Goal: Information Seeking & Learning: Learn about a topic

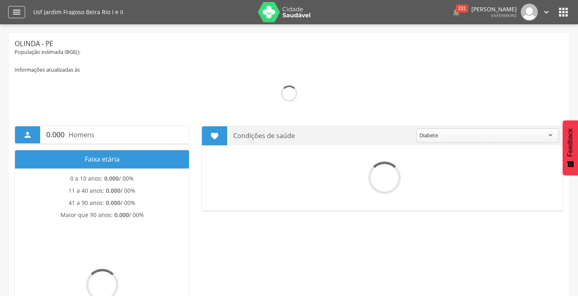
click at [17, 7] on div "" at bounding box center [16, 12] width 17 height 12
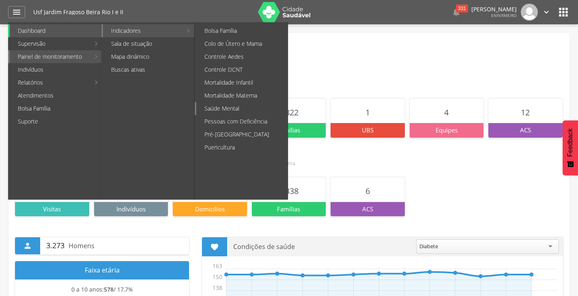
click at [238, 104] on link "Saúde Mental" at bounding box center [241, 108] width 91 height 13
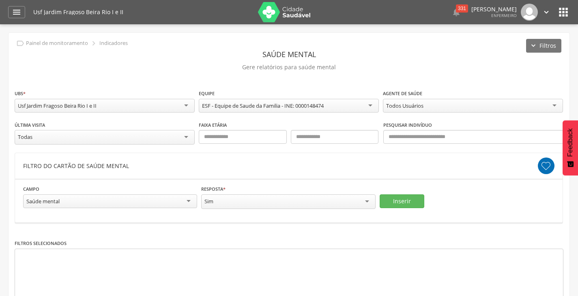
scroll to position [39, 0]
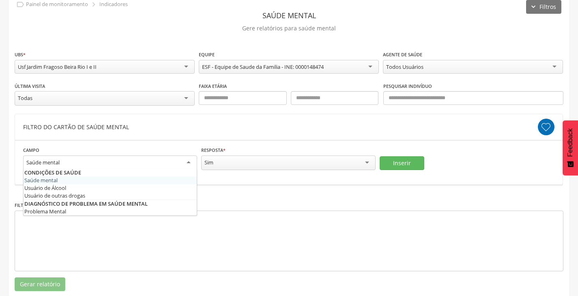
click at [47, 161] on div "Saúde mental" at bounding box center [42, 162] width 33 height 7
click at [194, 122] on header "Filtro do Cartão de saúde mental" at bounding box center [288, 127] width 547 height 26
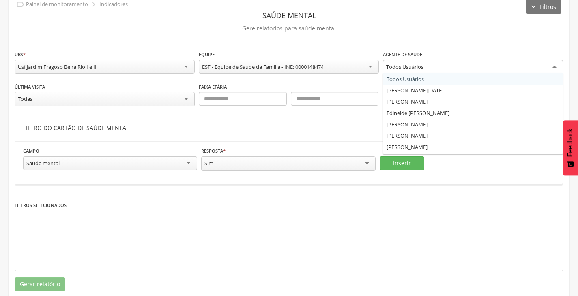
click at [442, 67] on div "Todos Usuários" at bounding box center [473, 67] width 180 height 15
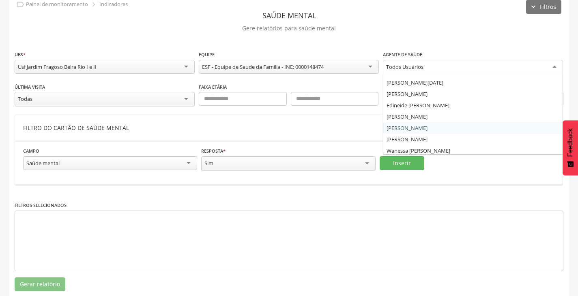
scroll to position [10, 0]
click at [321, 130] on div "Filtro do Cartão de saúde mental" at bounding box center [280, 128] width 514 height 8
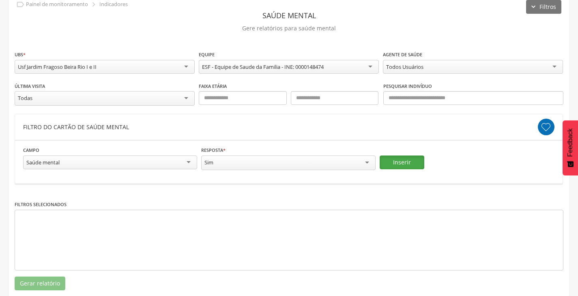
click at [392, 160] on button "Inserir" at bounding box center [401, 163] width 45 height 14
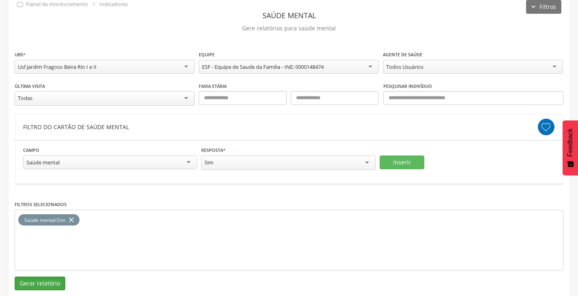
click at [40, 280] on button "Gerar relatório" at bounding box center [40, 284] width 51 height 14
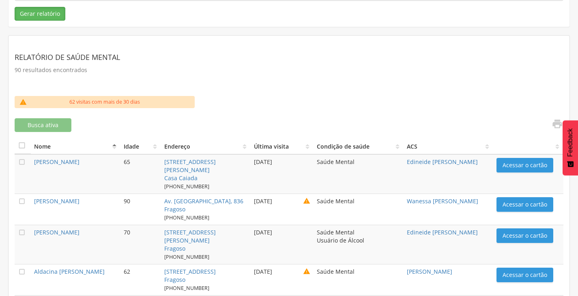
scroll to position [409, 0]
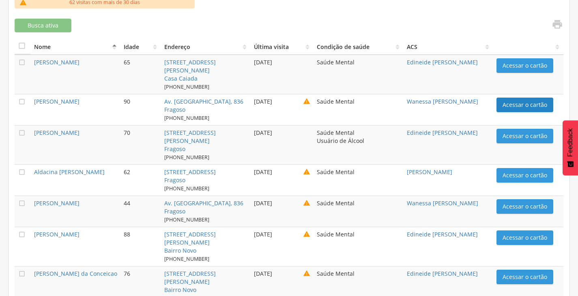
click at [505, 107] on button "Acessar o cartão" at bounding box center [524, 105] width 57 height 15
click at [20, 99] on icon "" at bounding box center [22, 102] width 8 height 8
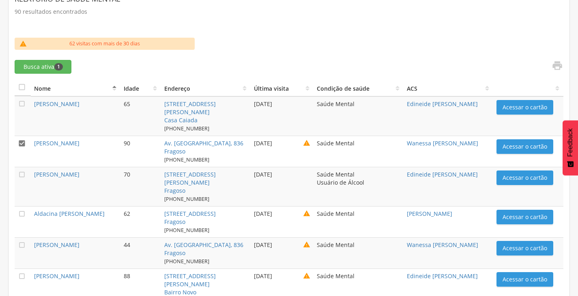
scroll to position [368, 0]
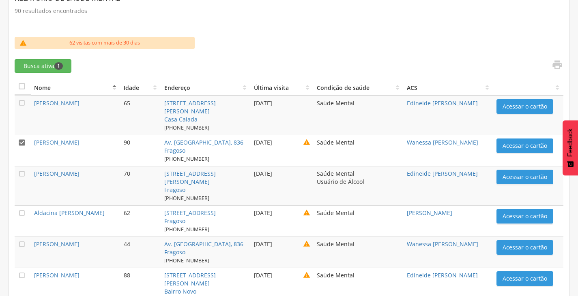
click at [24, 142] on icon "" at bounding box center [22, 143] width 8 height 8
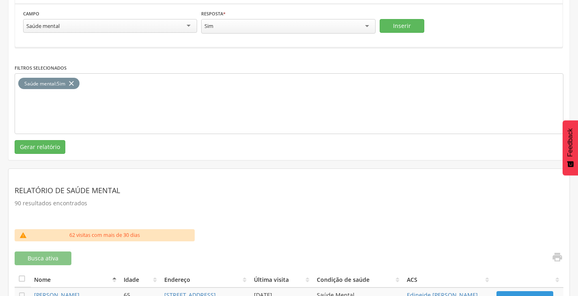
scroll to position [17, 0]
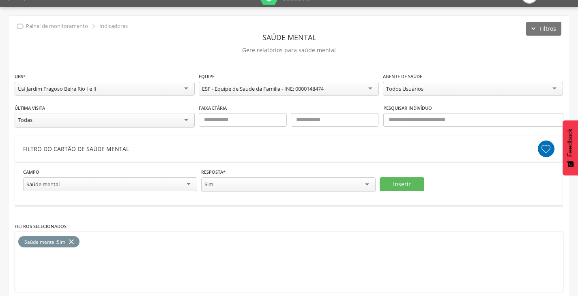
click at [163, 194] on div "**********" at bounding box center [288, 184] width 531 height 32
click at [172, 185] on div "Saúde mental" at bounding box center [110, 185] width 174 height 14
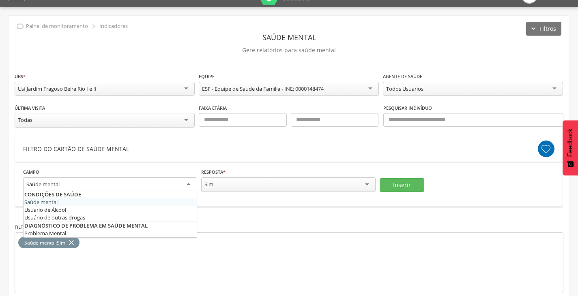
scroll to position [0, 0]
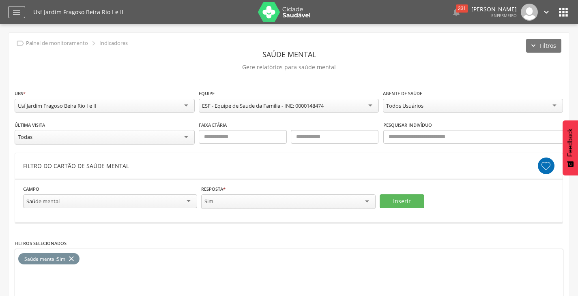
click at [15, 15] on icon "" at bounding box center [17, 12] width 10 height 10
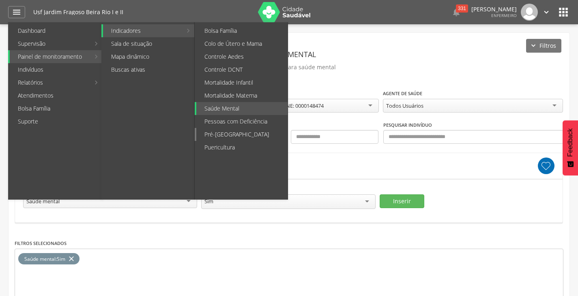
click at [231, 134] on link "Pré-[GEOGRAPHIC_DATA]" at bounding box center [241, 134] width 91 height 13
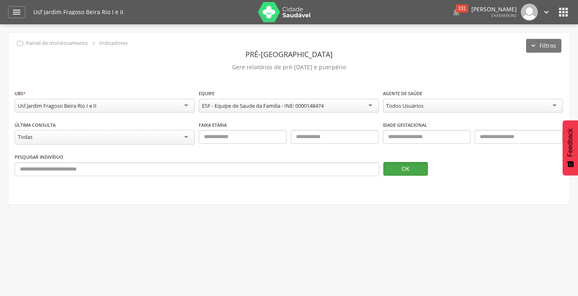
click at [398, 170] on button "OK" at bounding box center [405, 169] width 45 height 14
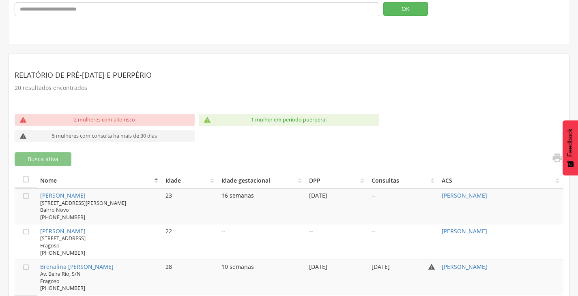
scroll to position [186, 0]
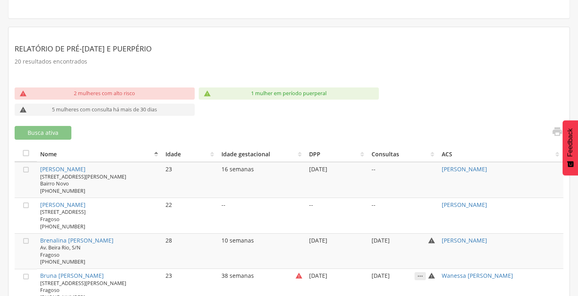
click at [206, 92] on icon "" at bounding box center [206, 93] width 7 height 7
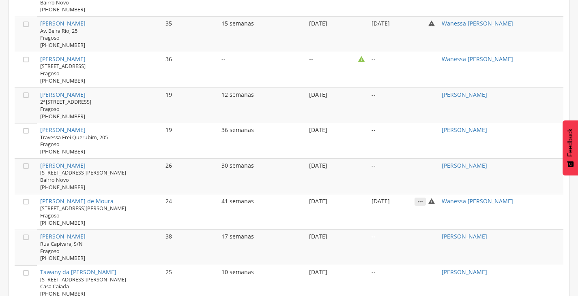
scroll to position [777, 0]
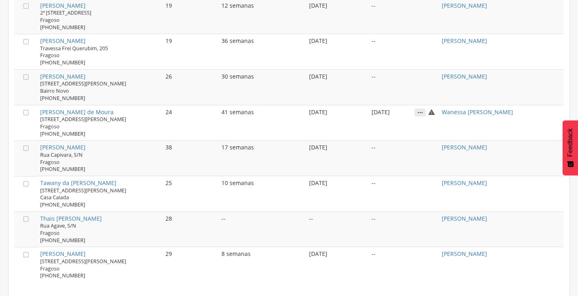
click at [424, 112] on icon "" at bounding box center [419, 113] width 11 height 8
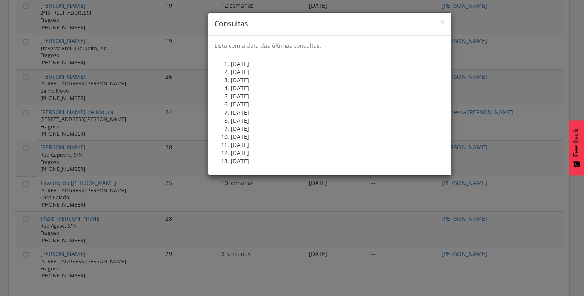
click at [354, 202] on div "× Consultas Lista com a data das últimas consultas. [DATE] [DATE] [DATE] [DATE]…" at bounding box center [292, 148] width 584 height 296
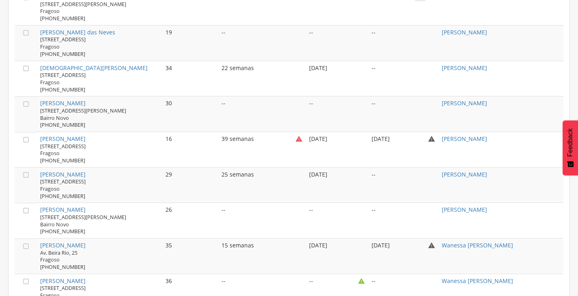
scroll to position [412, 0]
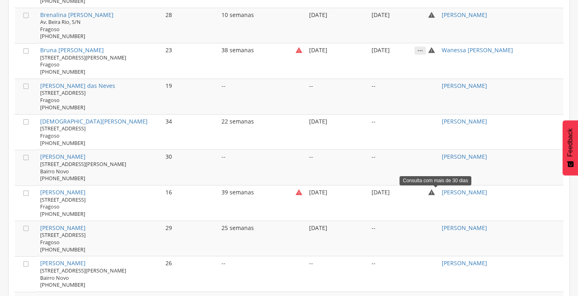
click at [435, 193] on icon "" at bounding box center [431, 192] width 7 height 7
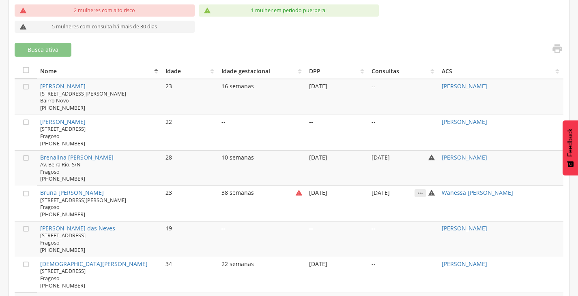
scroll to position [284, 0]
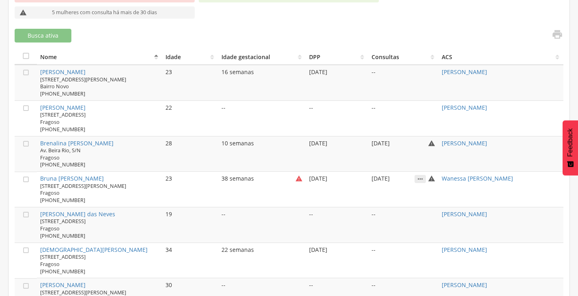
click at [419, 180] on icon "" at bounding box center [419, 179] width 11 height 8
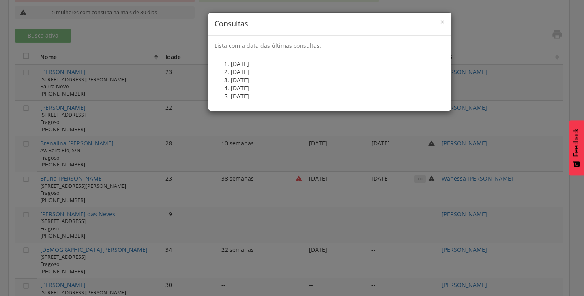
click at [287, 215] on div "× Consultas Lista com a data das últimas consultas. [DATE] [DATE] [DATE] [DATE]…" at bounding box center [292, 148] width 584 height 296
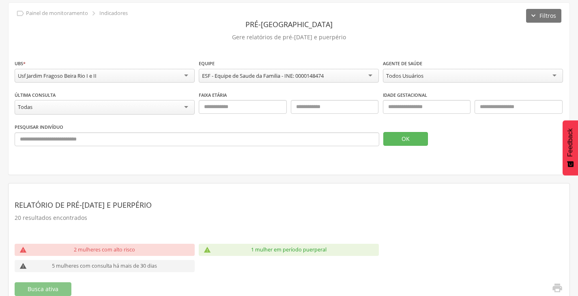
scroll to position [7, 0]
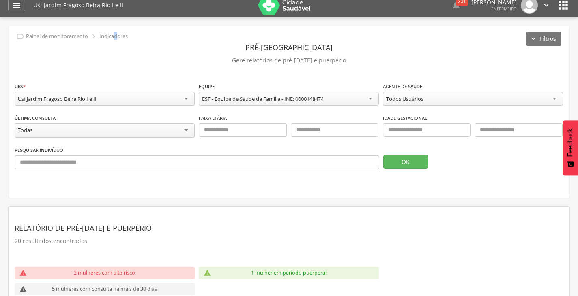
click at [117, 37] on p "Indicadores" at bounding box center [113, 36] width 28 height 6
click at [9, 9] on div "" at bounding box center [16, 5] width 17 height 12
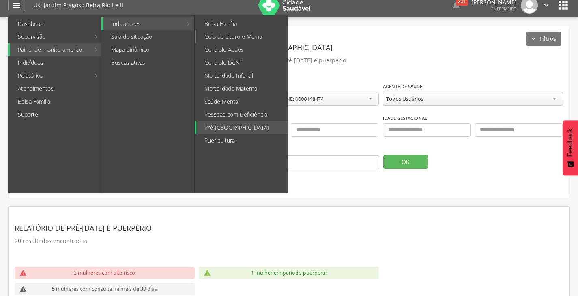
click at [248, 35] on link "Colo de Útero e Mama" at bounding box center [241, 36] width 91 height 13
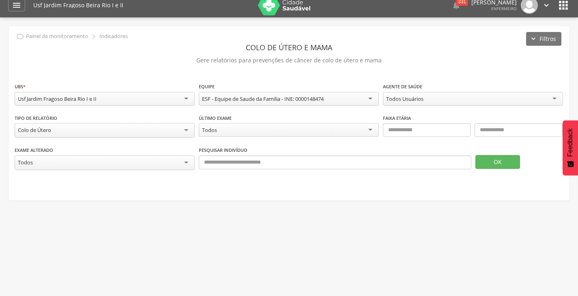
scroll to position [24, 0]
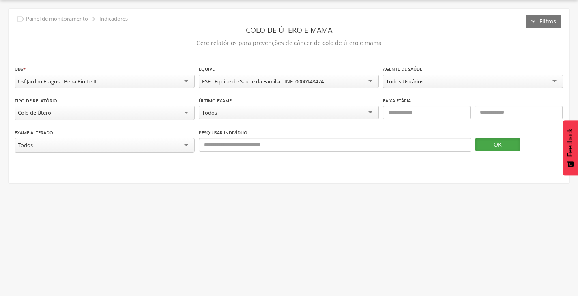
click at [513, 147] on button "OK" at bounding box center [497, 145] width 45 height 14
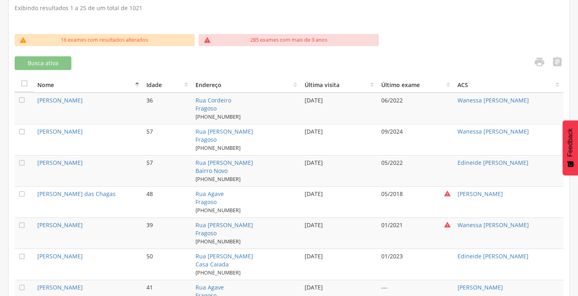
scroll to position [243, 0]
click at [51, 39] on div "16 exames com resultados alterados" at bounding box center [105, 40] width 146 height 12
click at [22, 41] on icon "" at bounding box center [22, 39] width 7 height 7
click at [24, 38] on icon "" at bounding box center [22, 39] width 7 height 7
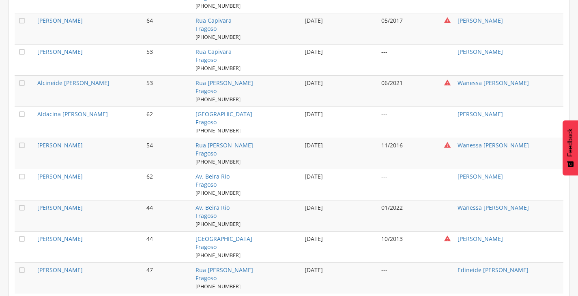
scroll to position [863, 0]
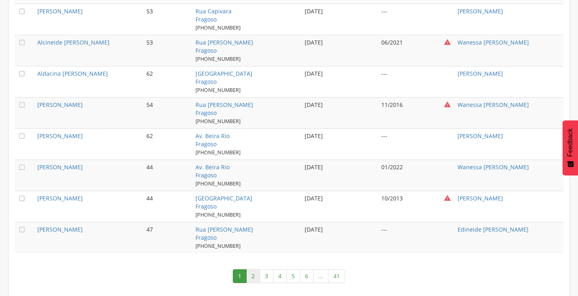
click at [254, 274] on link "2" at bounding box center [253, 277] width 14 height 14
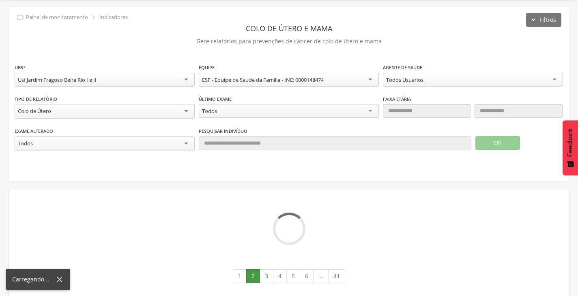
click at [129, 142] on div "Todos" at bounding box center [105, 144] width 180 height 15
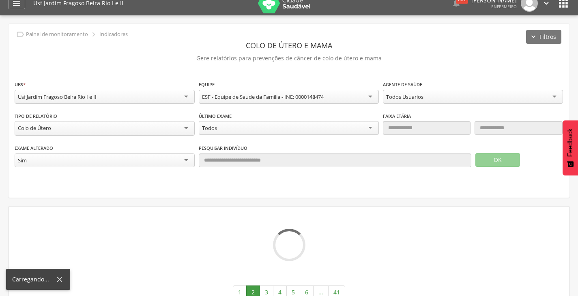
scroll to position [0, 0]
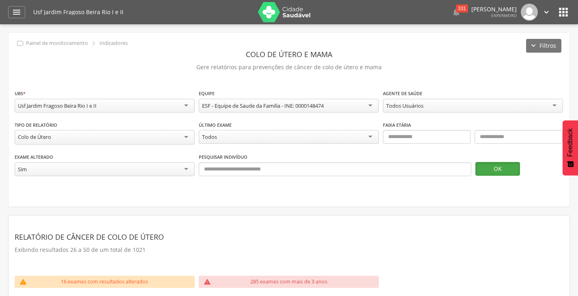
click at [506, 171] on button "OK" at bounding box center [497, 169] width 45 height 14
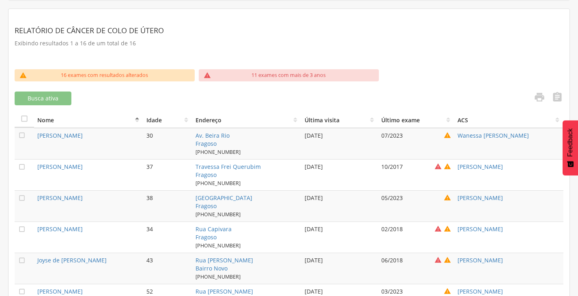
scroll to position [203, 0]
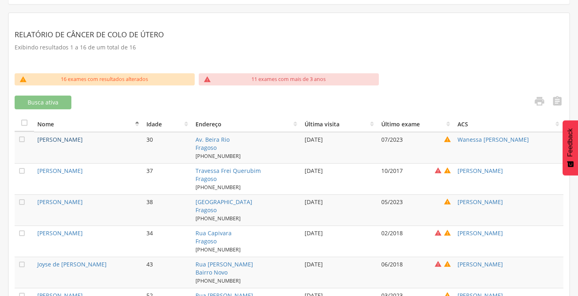
click at [83, 137] on link "[PERSON_NAME]" at bounding box center [59, 140] width 45 height 8
type input "**********"
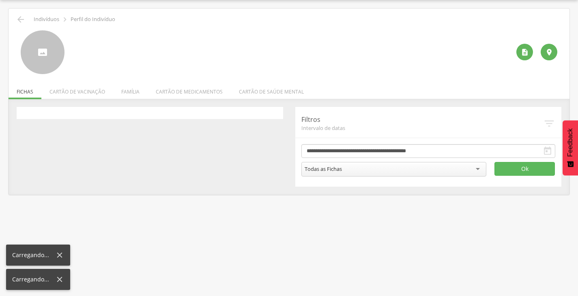
scroll to position [24, 0]
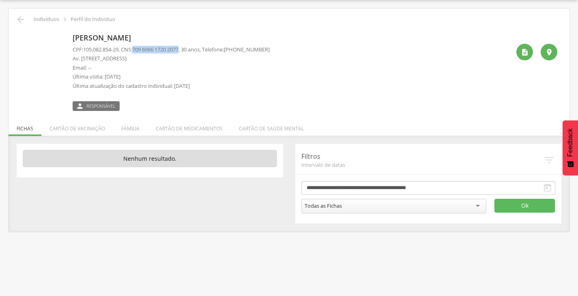
drag, startPoint x: 137, startPoint y: 49, endPoint x: 186, endPoint y: 49, distance: 48.2
click at [186, 49] on p "CPF: 105.082.854-29 , CNS: [PHONE_NUMBER] , 30 anos, Telefone: [PHONE_NUMBER]" at bounding box center [171, 50] width 197 height 8
copy span "709 6066 1720 2077"
click at [134, 132] on li "Família" at bounding box center [130, 126] width 34 height 19
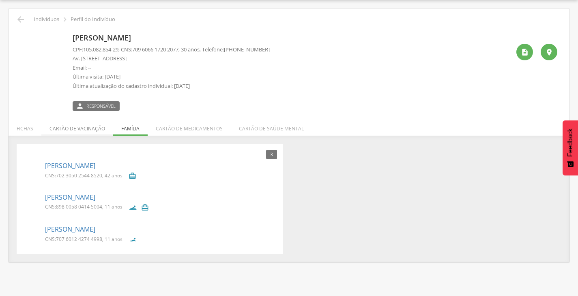
click at [77, 131] on li "Cartão de vacinação" at bounding box center [77, 126] width 72 height 19
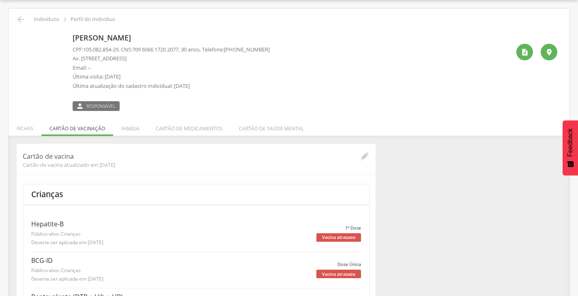
scroll to position [203, 0]
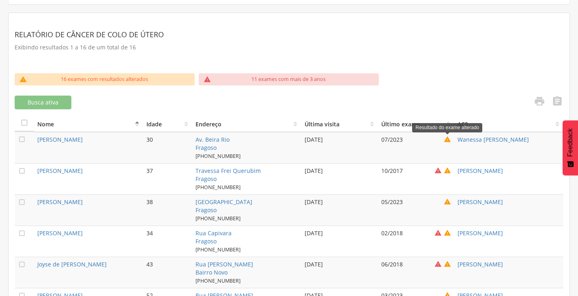
click at [449, 139] on icon "" at bounding box center [446, 140] width 7 height 8
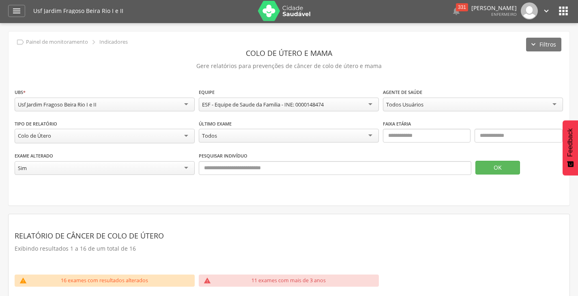
scroll to position [0, 0]
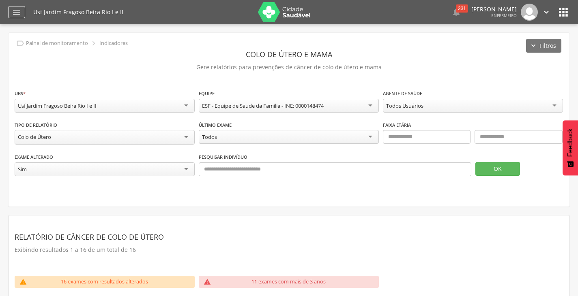
click at [13, 12] on icon "" at bounding box center [17, 12] width 10 height 10
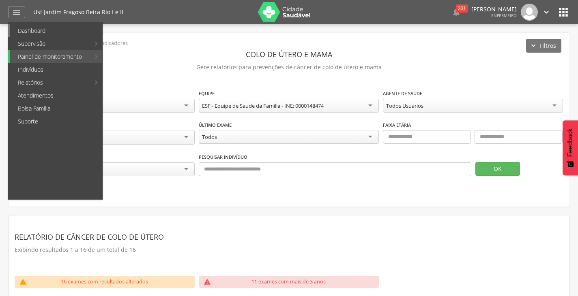
click at [37, 29] on link "Dashboard" at bounding box center [56, 30] width 92 height 13
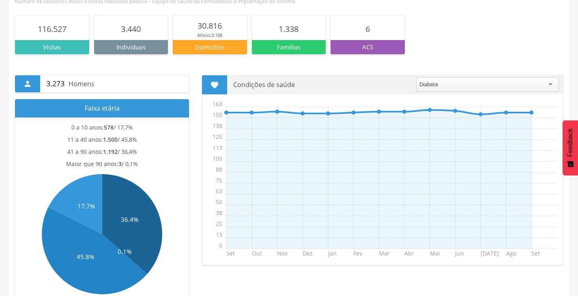
scroll to position [274, 0]
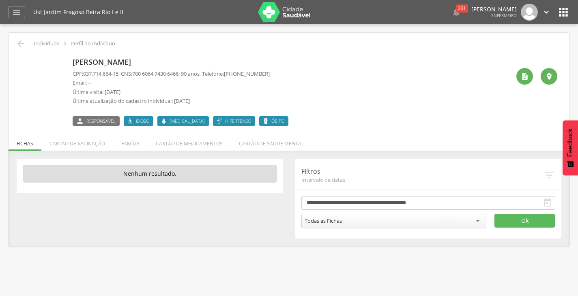
click at [57, 59] on img at bounding box center [43, 59] width 44 height 0
click at [238, 149] on li "Cartão de saúde mental" at bounding box center [271, 141] width 81 height 19
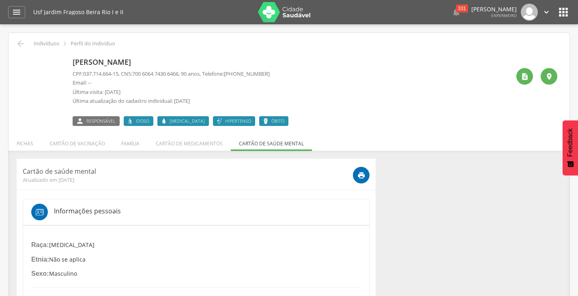
click at [262, 121] on icon at bounding box center [265, 121] width 6 height 6
click at [262, 122] on icon at bounding box center [265, 121] width 6 height 6
click at [21, 59] on img at bounding box center [21, 59] width 0 height 0
